Goal: Task Accomplishment & Management: Use online tool/utility

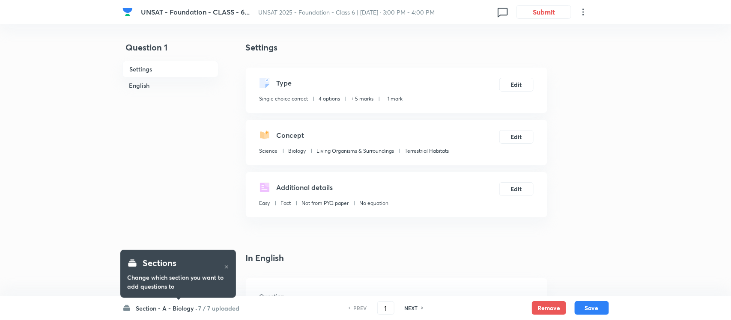
checkbox input "true"
click at [532, 16] on button "Submit" at bounding box center [542, 11] width 55 height 14
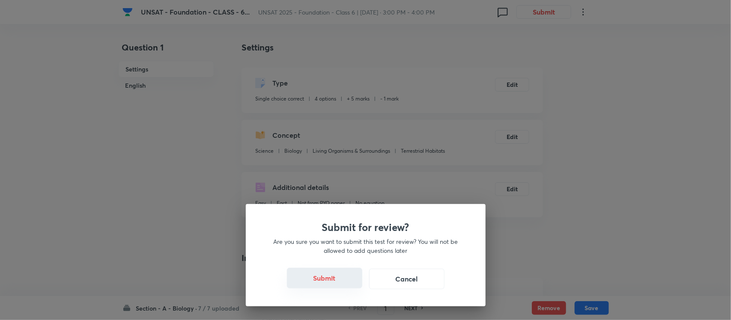
click at [328, 277] on button "Submit" at bounding box center [324, 278] width 75 height 21
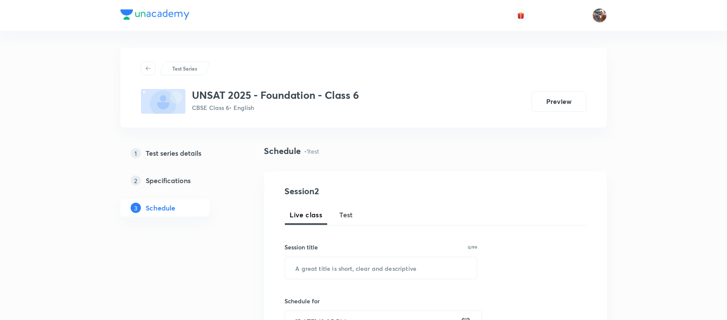
scroll to position [340, 0]
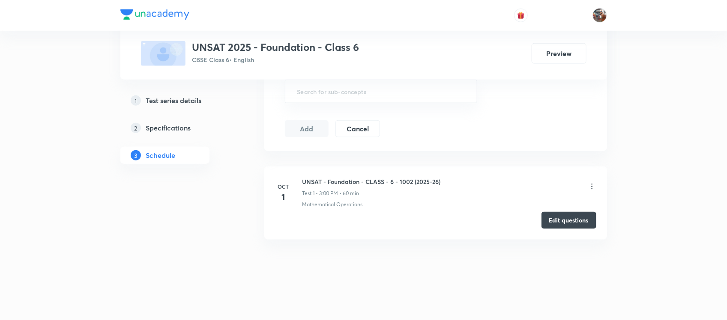
click at [320, 180] on h6 "UNSAT - Foundation - CLASS - 6 - 1002 (2025-26)" at bounding box center [371, 181] width 138 height 9
copy h6 "UNSAT - Foundation - CLASS - 6 - 1002 (2025-26)"
click at [320, 180] on h6 "UNSAT - Foundation - CLASS - 6 - 1002 (2025-26)" at bounding box center [371, 181] width 138 height 9
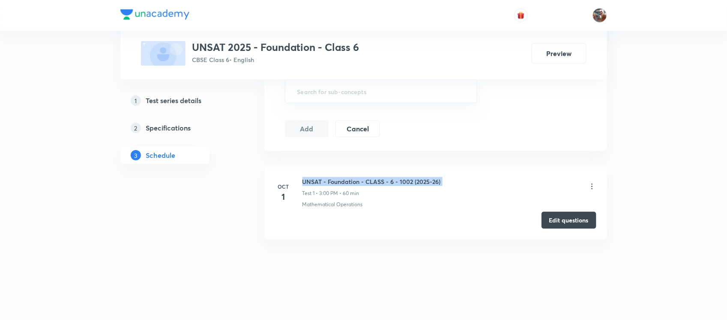
scroll to position [0, 0]
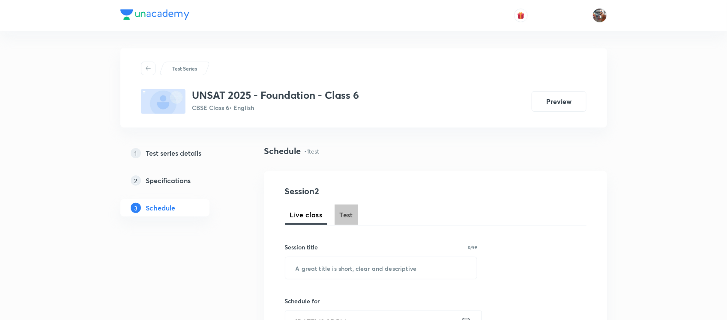
click at [348, 219] on span "Test" at bounding box center [347, 215] width 14 height 10
paste input "UNSAT - Foundation - CLASS - 6 - 1002 (2025-26)"
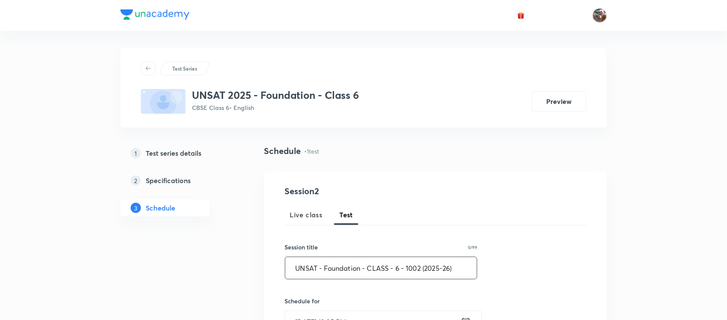
click at [340, 267] on input "UNSAT - Foundation - CLASS - 6 - 1002 (2025-26)" at bounding box center [381, 269] width 192 height 22
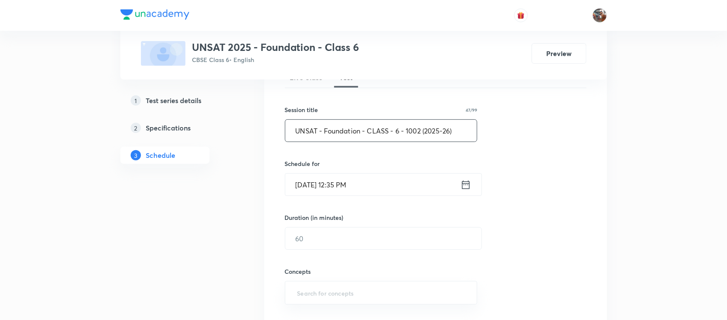
scroll to position [138, 0]
type input "UNSAT - Foundation - CLASS - 6 - 1002 (2025-26)"
click at [326, 185] on input "Oct 6, 2025, 12:35 PM" at bounding box center [372, 185] width 175 height 22
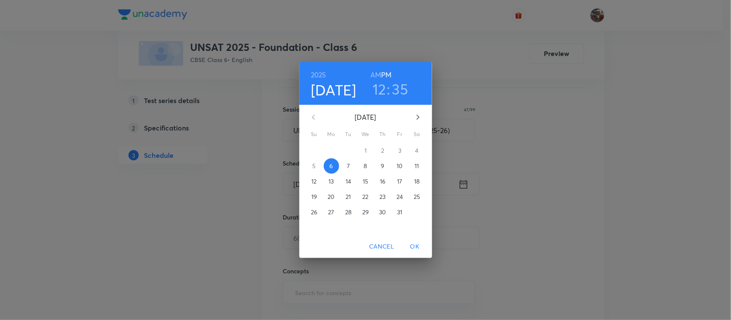
click at [416, 164] on p "11" at bounding box center [417, 166] width 4 height 9
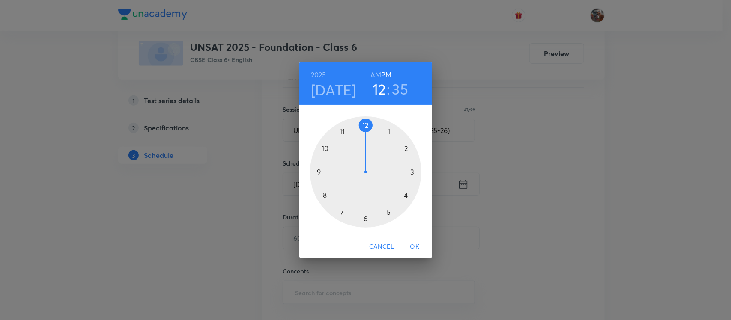
click at [404, 149] on div at bounding box center [365, 172] width 111 height 111
click at [365, 123] on div at bounding box center [365, 172] width 111 height 111
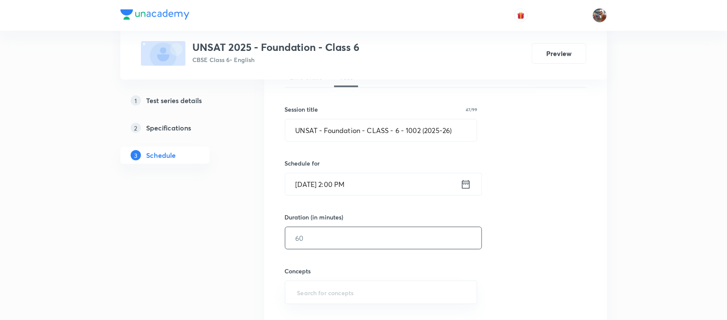
click at [333, 237] on input "text" at bounding box center [383, 239] width 196 height 22
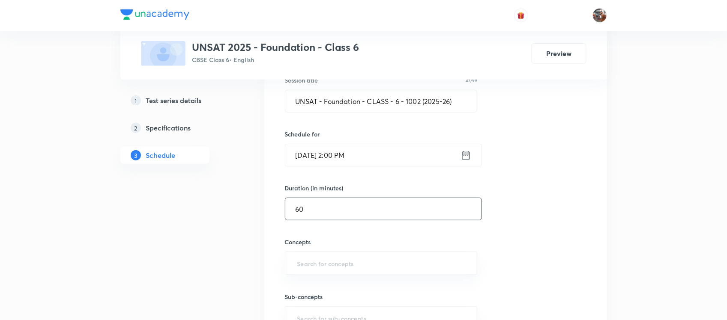
scroll to position [166, 0]
type input "60"
click at [315, 264] on input "text" at bounding box center [381, 265] width 171 height 16
type input "d"
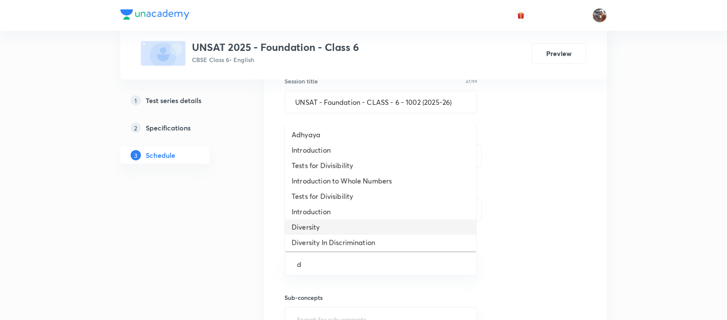
click at [317, 227] on li "Diversity" at bounding box center [381, 227] width 192 height 15
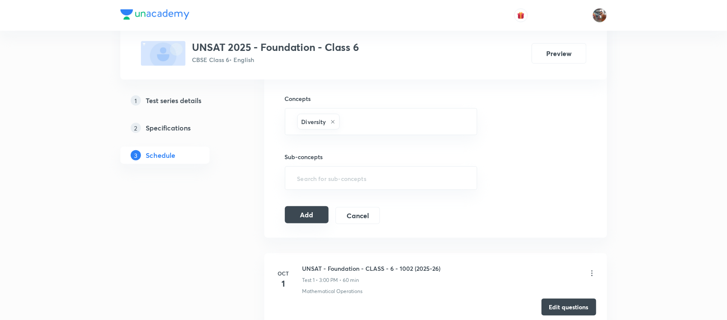
scroll to position [311, 0]
click at [302, 214] on button "Add" at bounding box center [307, 214] width 44 height 17
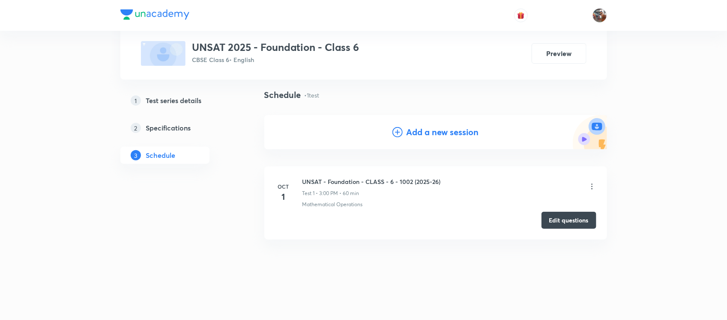
scroll to position [56, 0]
click at [337, 180] on h6 "UNSAT - Foundation - CLASS - 6 - 1002 (2025-26)" at bounding box center [371, 182] width 138 height 9
copy h6 "UNSAT - Foundation - CLASS - 6 - 1002 (2025-26)"
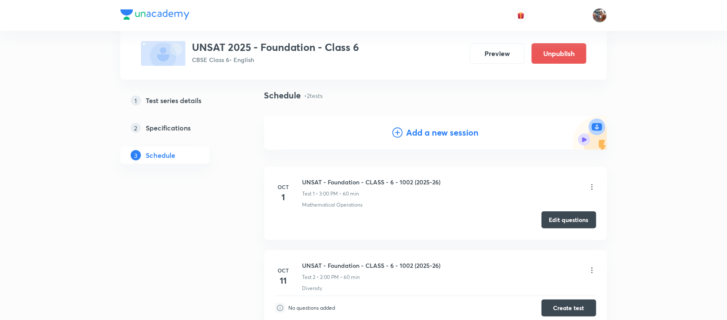
click at [560, 225] on button "Edit questions" at bounding box center [569, 220] width 55 height 17
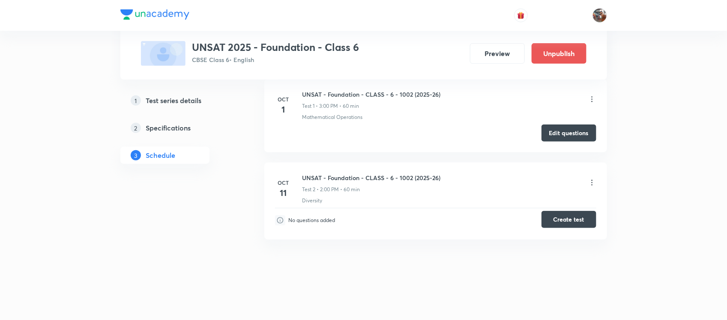
click at [569, 222] on button "Create test" at bounding box center [569, 219] width 55 height 17
click at [497, 45] on button "Preview" at bounding box center [497, 52] width 55 height 21
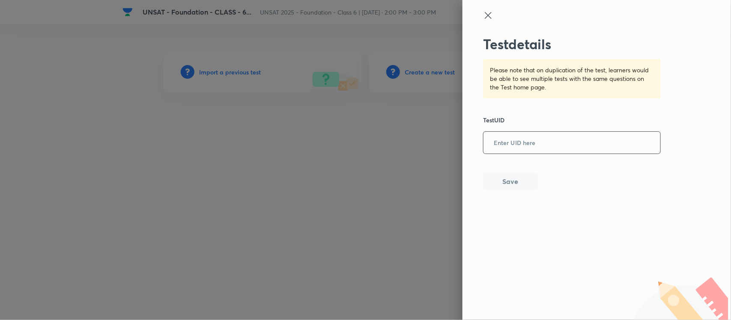
paste input "IDCH1B97LT"
click at [545, 146] on input "IDCH1B97LT" at bounding box center [572, 143] width 177 height 21
type input "IDCH1B97LT"
click at [507, 186] on button "Save" at bounding box center [510, 180] width 55 height 17
